Goal: Task Accomplishment & Management: Use online tool/utility

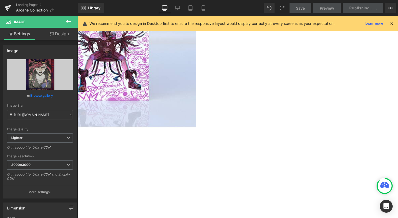
scroll to position [161, 0]
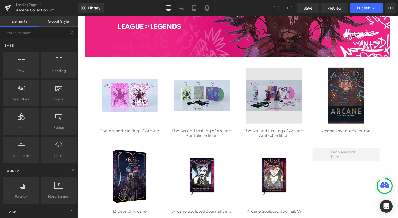
scroll to position [134, 0]
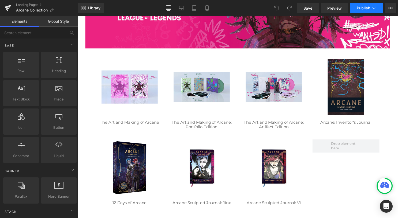
click at [365, 8] on span "Publish" at bounding box center [362, 8] width 13 height 4
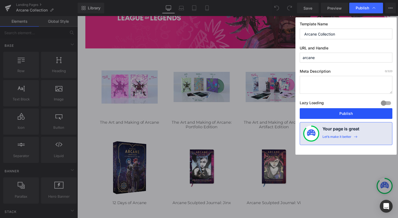
click at [317, 116] on button "Publish" at bounding box center [345, 113] width 93 height 11
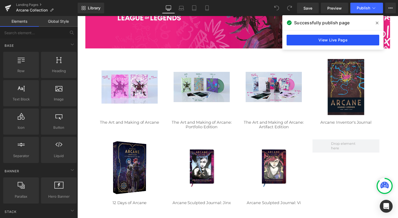
click at [343, 42] on link "View Live Page" at bounding box center [332, 40] width 93 height 11
